Goal: Book appointment/travel/reservation

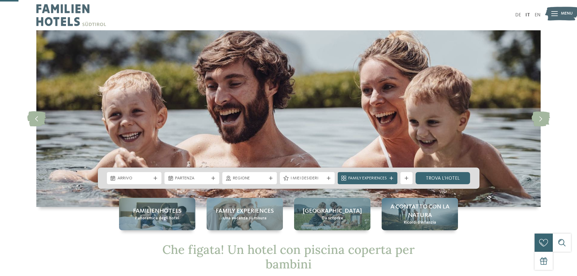
scroll to position [30, 0]
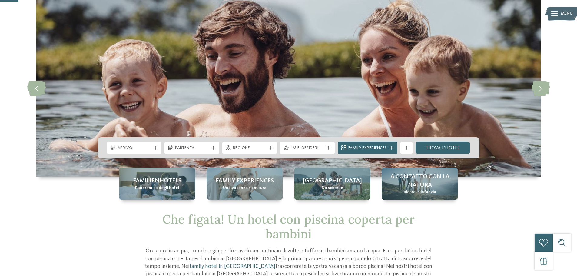
click at [151, 145] on div "Arrivo" at bounding box center [134, 147] width 37 height 7
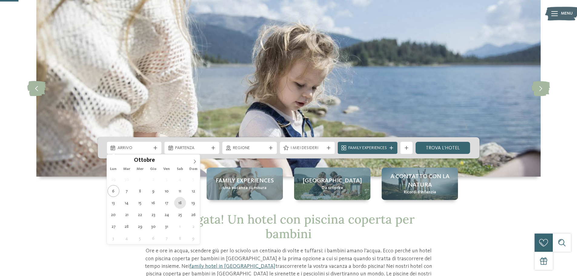
type div "18.10.2025"
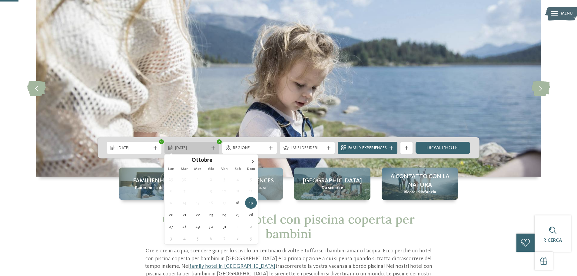
click at [206, 149] on span "19.10.2025" at bounding box center [192, 148] width 34 height 6
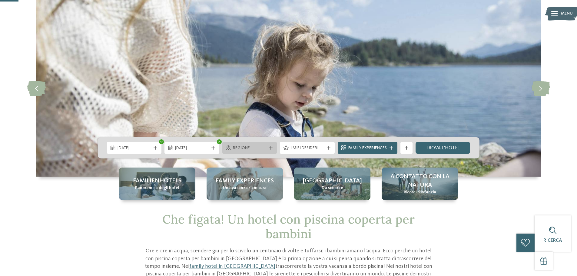
click at [259, 147] on span "Regione" at bounding box center [250, 148] width 34 height 6
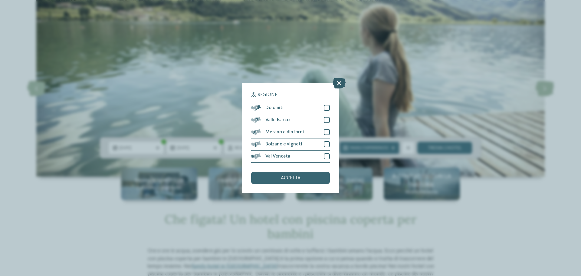
click at [339, 83] on icon at bounding box center [339, 83] width 13 height 11
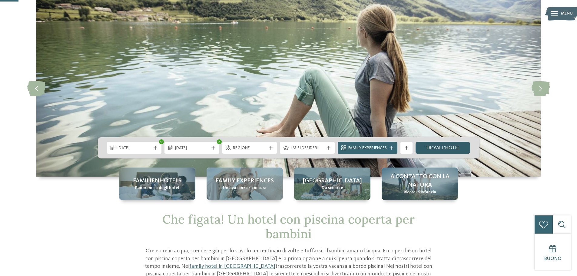
click at [441, 148] on link "trova l’hotel" at bounding box center [442, 148] width 55 height 12
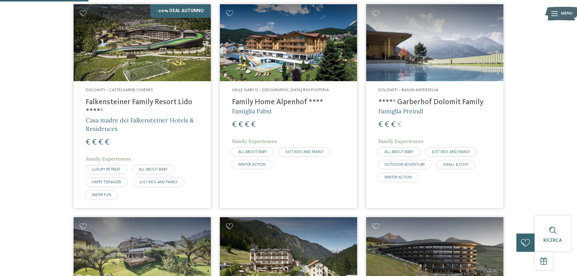
scroll to position [229, 0]
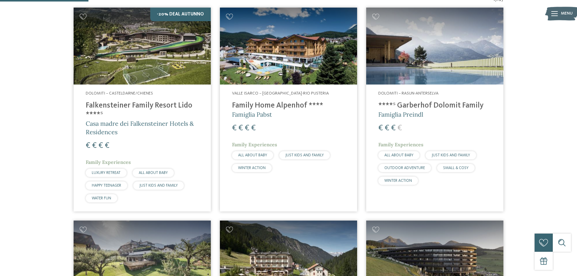
click at [105, 123] on span "Casa madre dei Falkensteiner Hotels & Residences" at bounding box center [140, 128] width 108 height 16
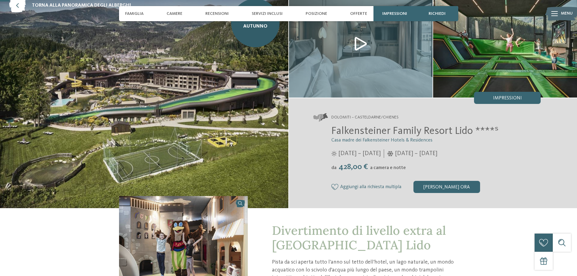
scroll to position [30, 0]
